Goal: Information Seeking & Learning: Learn about a topic

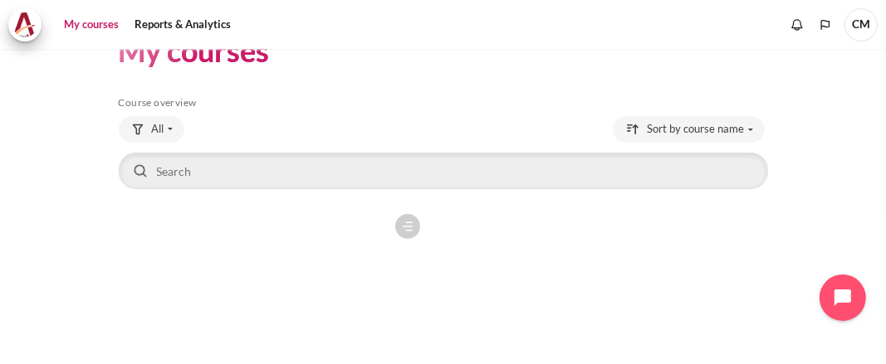
scroll to position [55, 0]
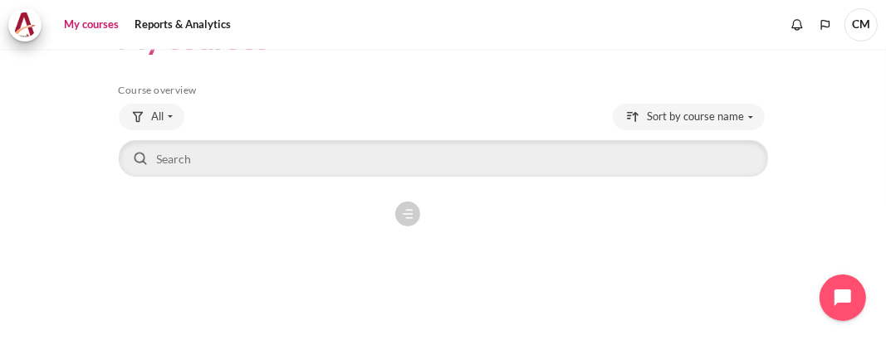
click at [78, 231] on section "My courses Skip Course overview Course overview All" at bounding box center [442, 252] width 861 height 516
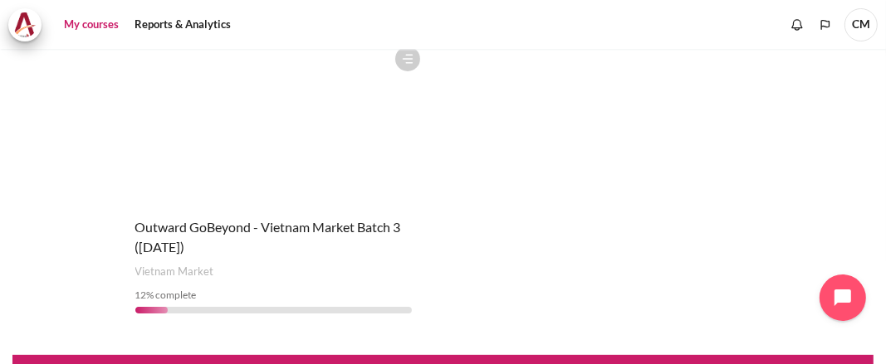
scroll to position [221, 0]
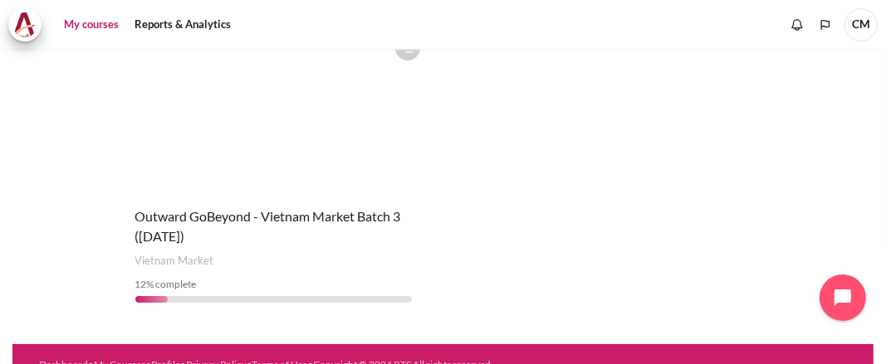
click at [221, 219] on span "Outward GoBeyond - Vietnam Market Batch 3 ([DATE])" at bounding box center [268, 226] width 266 height 36
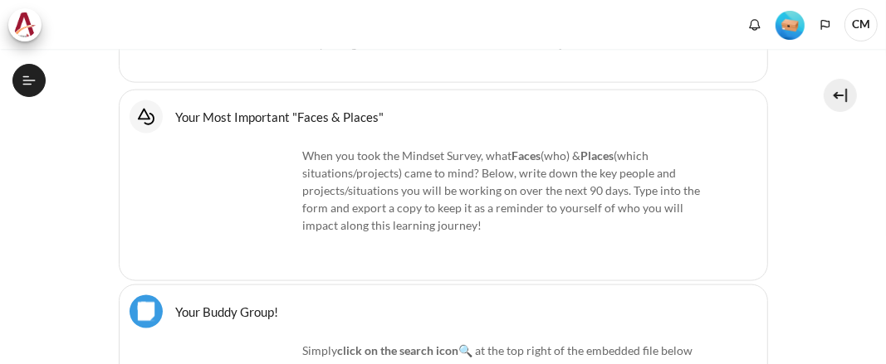
scroll to position [1466, 0]
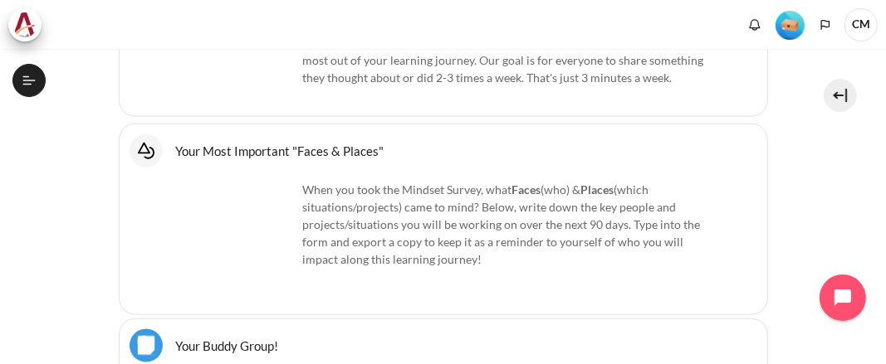
click at [296, 146] on link "Your Most Important "Faces & Places" Interactive Content" at bounding box center [280, 151] width 208 height 16
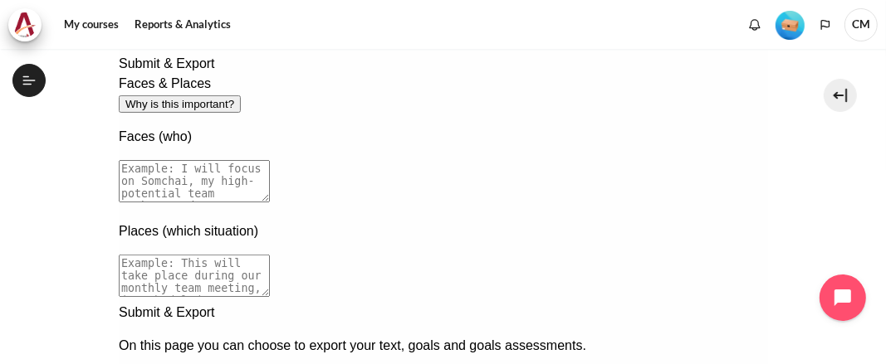
scroll to position [287, 0]
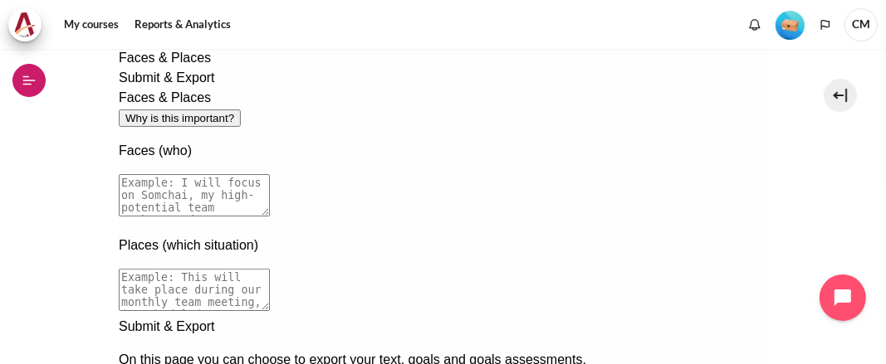
click at [28, 76] on icon at bounding box center [29, 80] width 15 height 15
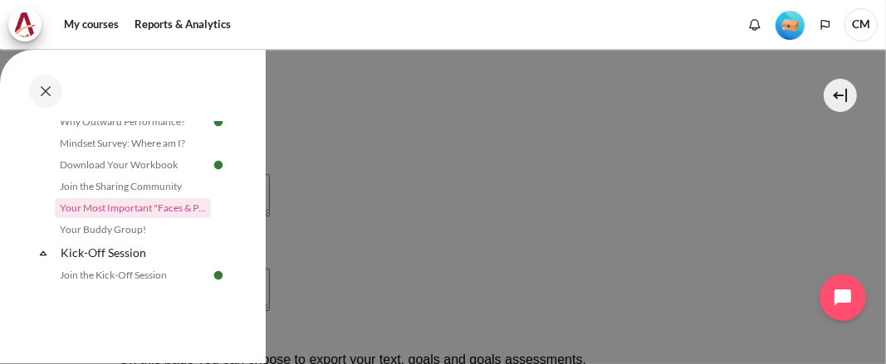
click at [339, 204] on div at bounding box center [443, 182] width 886 height 364
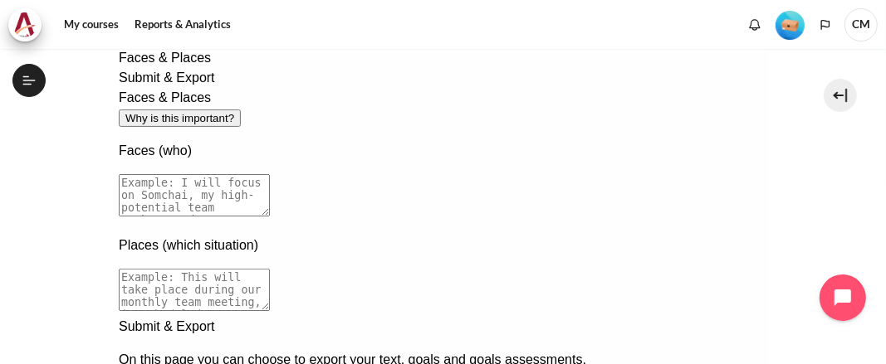
scroll to position [260, 0]
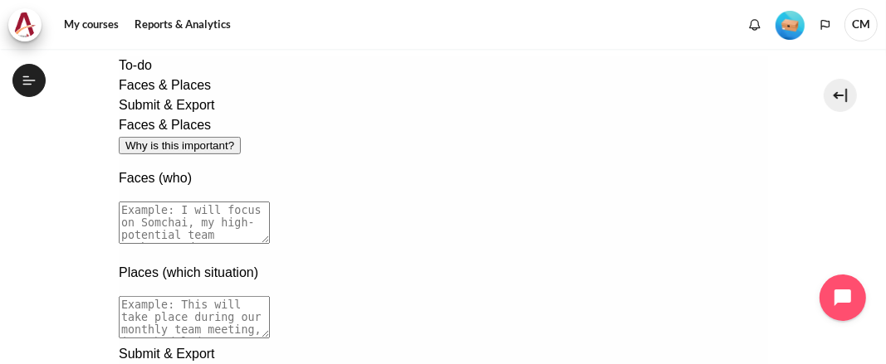
click at [240, 136] on button "Why is this important?" at bounding box center [179, 144] width 122 height 17
